Goal: Task Accomplishment & Management: Use online tool/utility

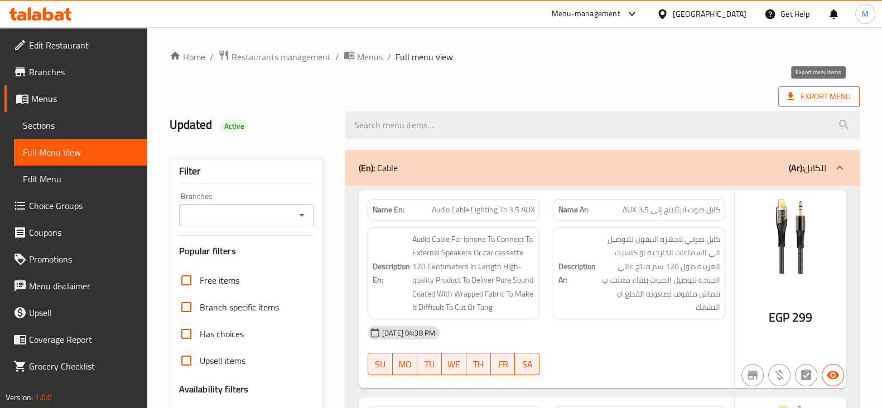
click at [806, 104] on span "Export Menu" at bounding box center [818, 96] width 81 height 21
click at [785, 99] on icon at bounding box center [790, 96] width 11 height 11
click at [199, 128] on h2 "Updated Active" at bounding box center [251, 125] width 162 height 17
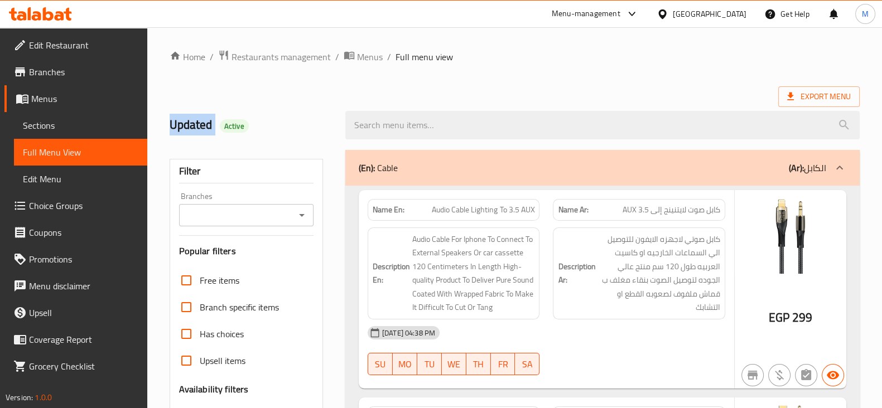
copy h2 "Updated"
click at [374, 57] on span "Menus" at bounding box center [370, 56] width 26 height 13
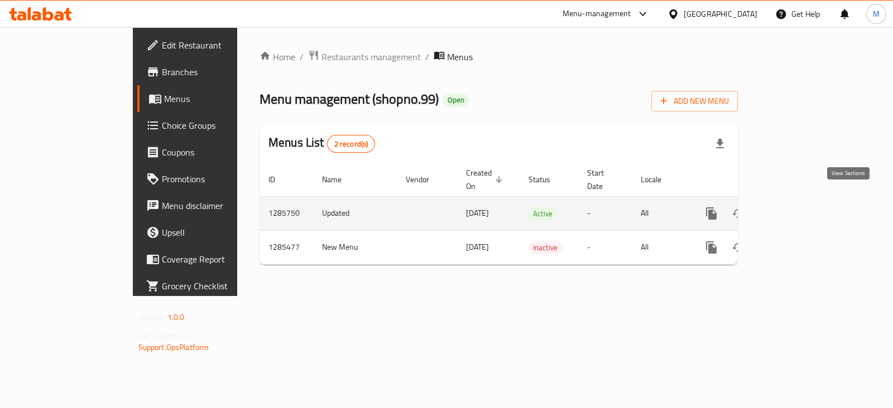
click at [798, 207] on icon "enhanced table" at bounding box center [791, 213] width 13 height 13
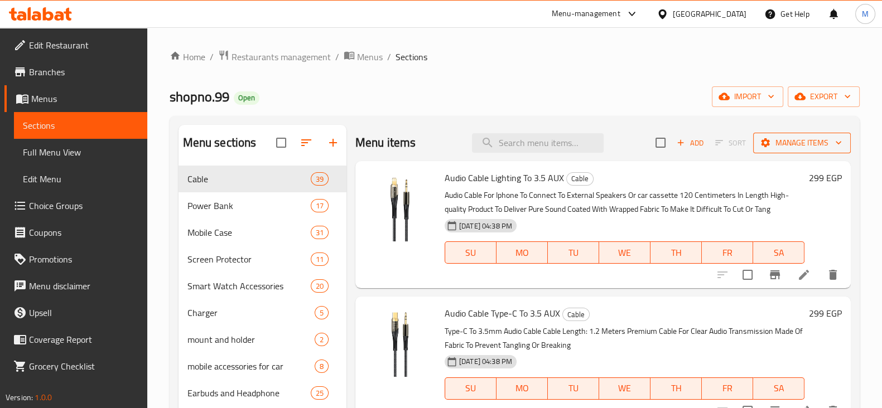
click at [806, 134] on button "Manage items" at bounding box center [802, 143] width 98 height 21
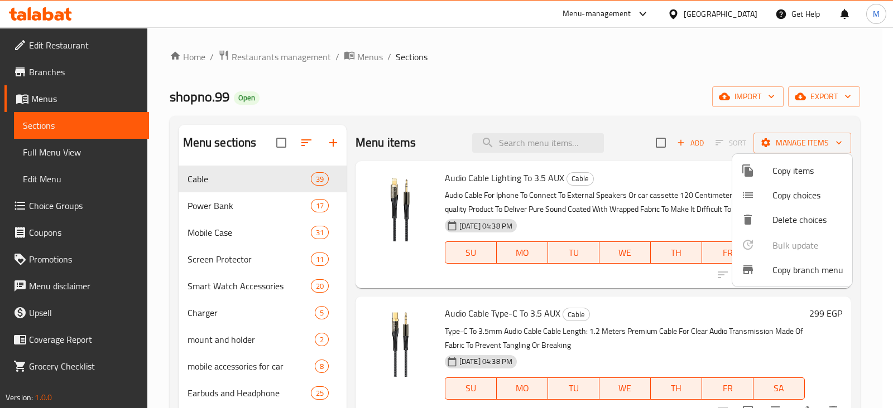
click at [831, 101] on div at bounding box center [446, 204] width 893 height 408
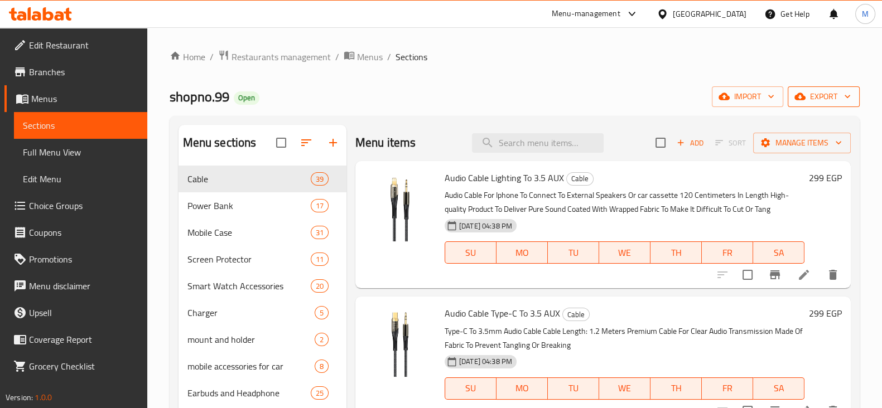
click at [840, 95] on span "export" at bounding box center [824, 97] width 54 height 14
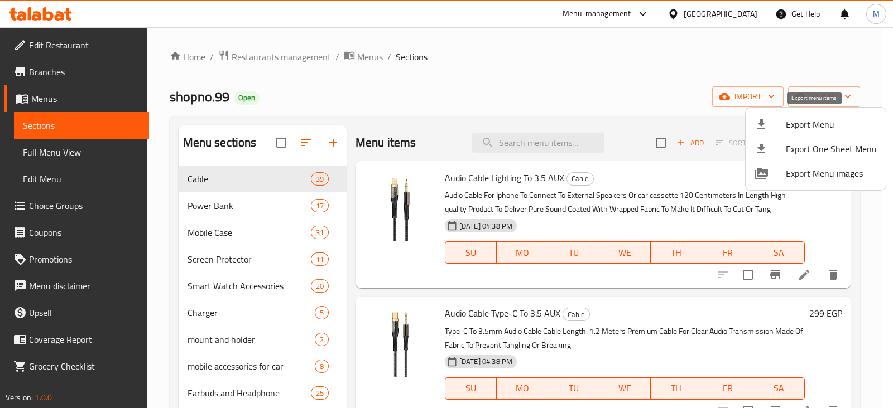
click at [834, 128] on span "Export Menu" at bounding box center [831, 124] width 91 height 13
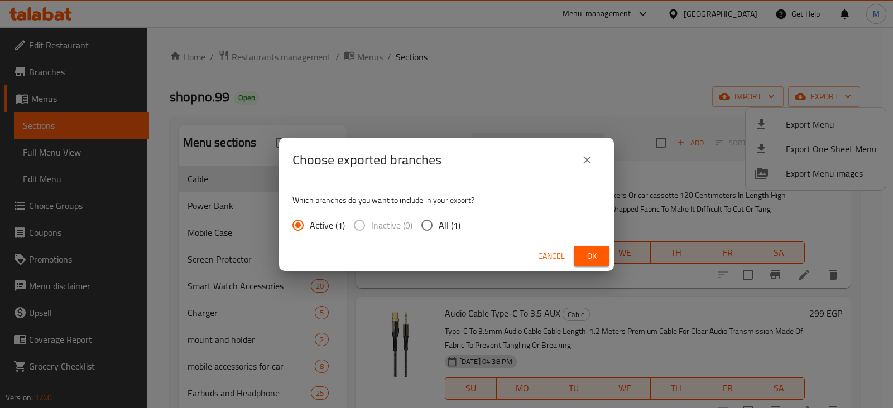
click at [600, 259] on button "Ok" at bounding box center [592, 256] width 36 height 21
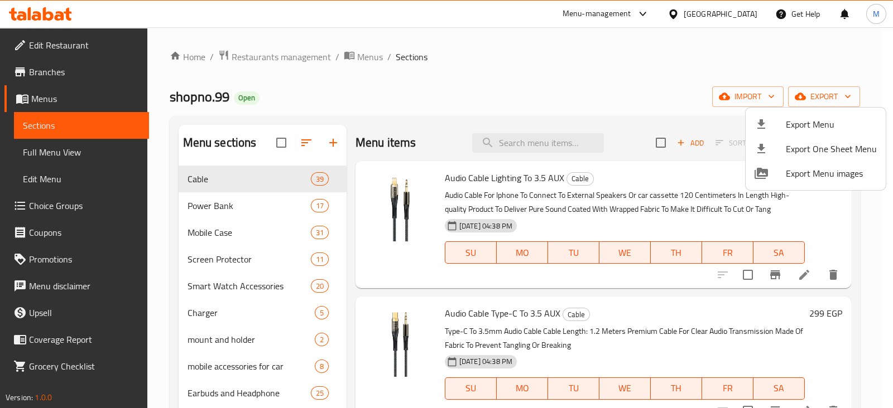
click at [843, 93] on div at bounding box center [446, 204] width 893 height 408
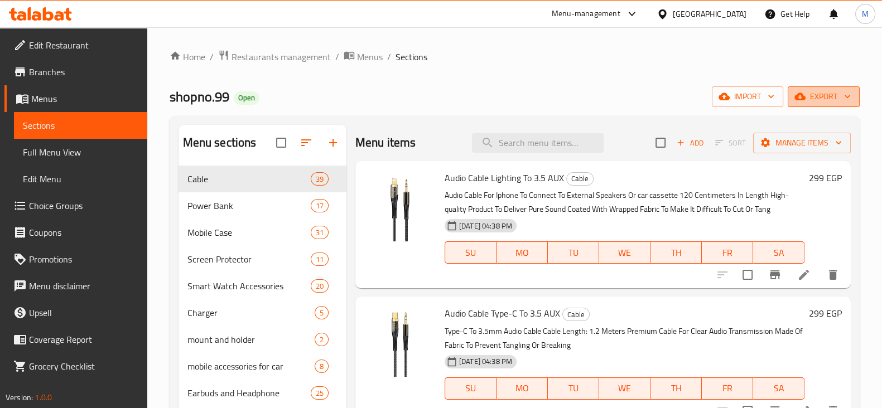
click at [843, 94] on icon "button" at bounding box center [847, 96] width 11 height 11
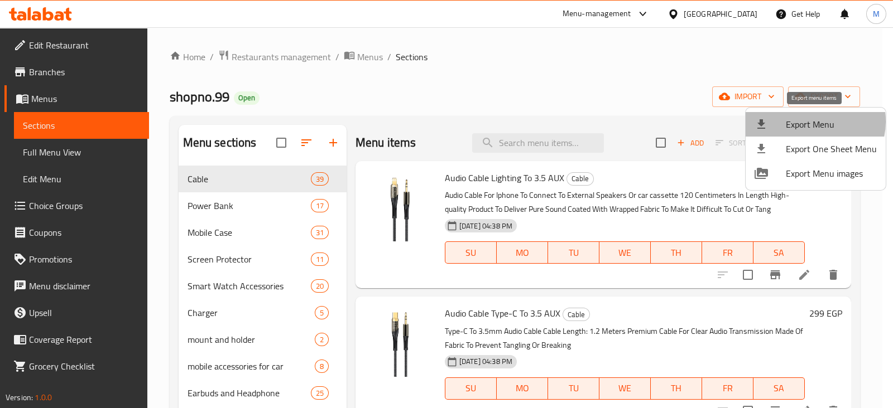
click at [808, 122] on span "Export Menu" at bounding box center [831, 124] width 91 height 13
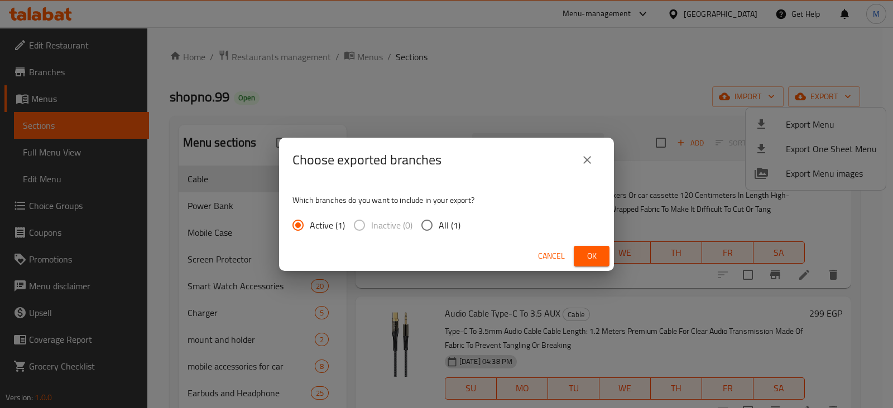
click at [445, 225] on span "All (1)" at bounding box center [450, 225] width 22 height 13
click at [439, 225] on input "All (1)" at bounding box center [426, 225] width 23 height 23
radio input "true"
click at [600, 252] on button "Ok" at bounding box center [592, 256] width 36 height 21
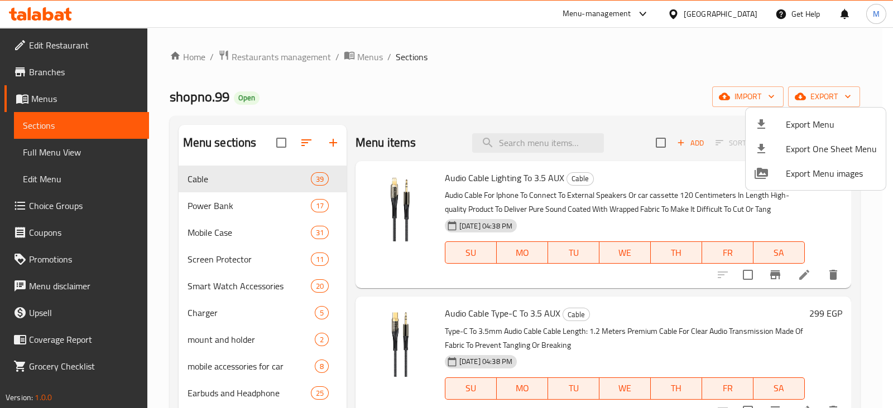
click at [559, 81] on div at bounding box center [446, 204] width 893 height 408
